Goal: Transaction & Acquisition: Purchase product/service

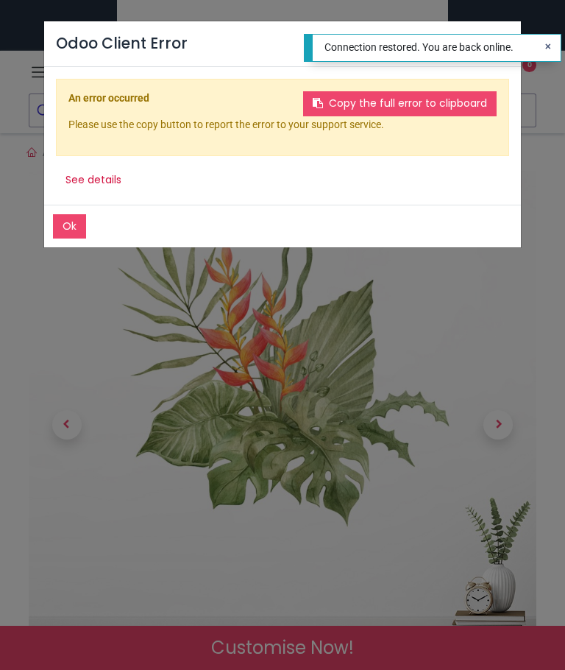
click at [555, 50] on button "Close" at bounding box center [548, 47] width 25 height 25
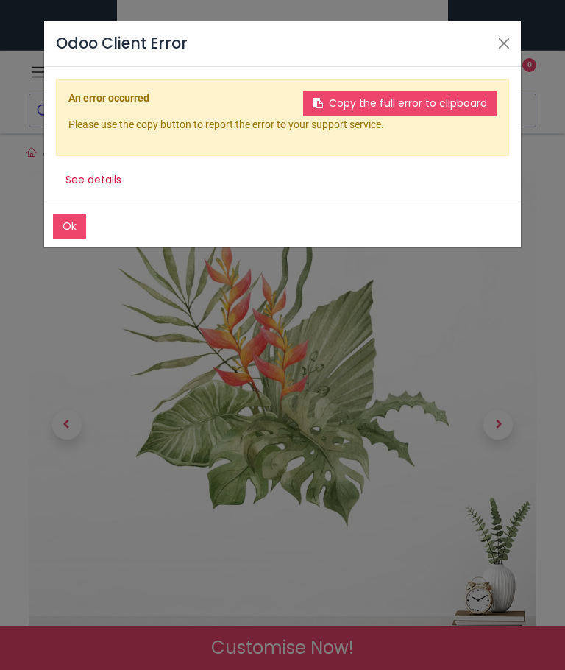
click at [503, 54] on button "Close" at bounding box center [504, 43] width 22 height 22
